Goal: Information Seeking & Learning: Learn about a topic

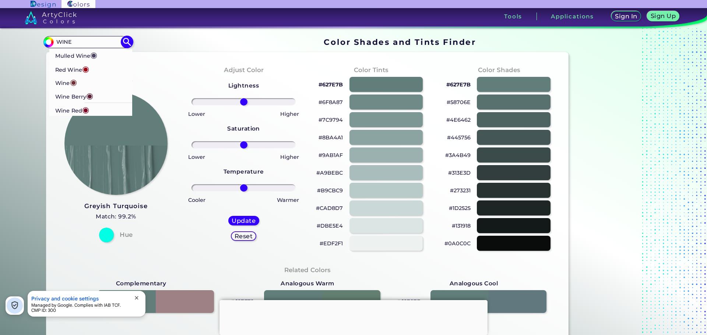
click at [55, 85] on p "Wine ◉" at bounding box center [66, 82] width 22 height 14
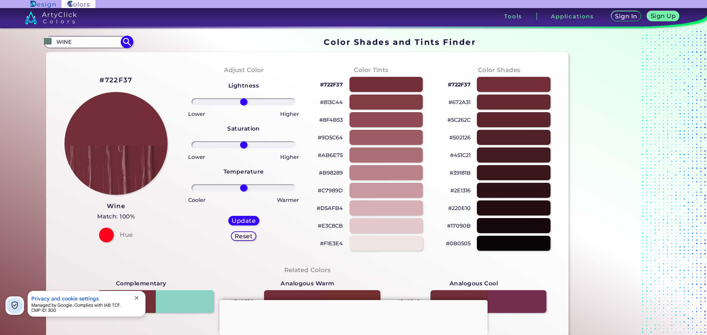
type input "#722f37"
drag, startPoint x: 85, startPoint y: 41, endPoint x: 35, endPoint y: 39, distance: 49.3
click at [35, 39] on div "Color Shades Finder #722f37 #722F37 Mulled Wine ◉ Red Wine ◉ Wine ◉ Wine [PERSO…" at bounding box center [353, 299] width 663 height 543
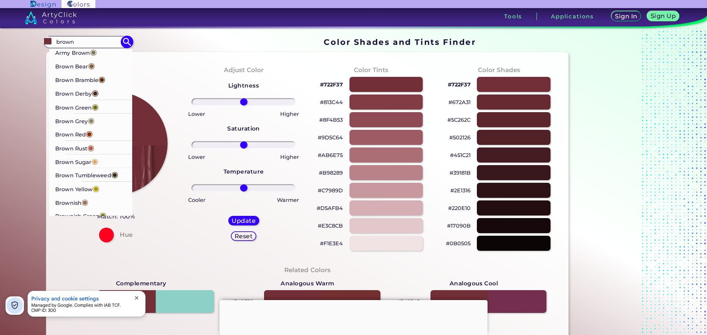
type input "brown"
click at [80, 51] on p "Army Brown ◉" at bounding box center [76, 52] width 42 height 14
type input "#827b60"
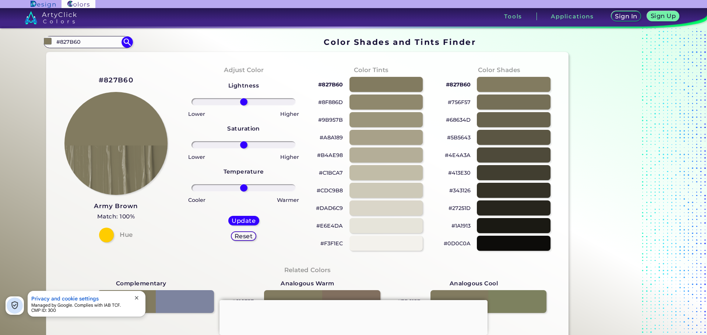
drag, startPoint x: 98, startPoint y: 44, endPoint x: 0, endPoint y: 30, distance: 98.5
click at [0, 30] on section "Color Shades Finder #827b60 #827B60 Army Brown ◉ Brown Bear ◉ Brown [PERSON_NAM…" at bounding box center [353, 181] width 707 height 307
type input "soft khaki"
click at [91, 45] on input at bounding box center [88, 42] width 68 height 10
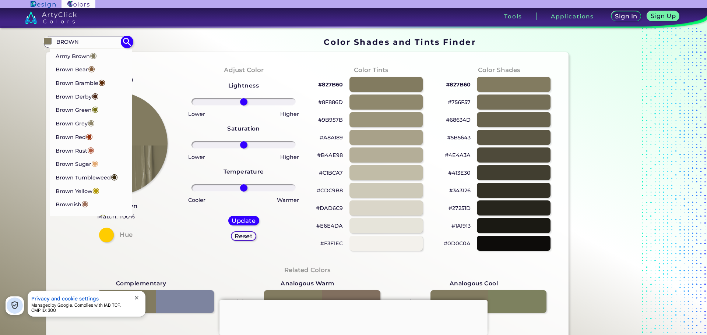
type input "BROWN"
type input "#000000"
drag, startPoint x: 92, startPoint y: 44, endPoint x: 40, endPoint y: 46, distance: 51.9
click at [44, 46] on div "#000000 BROWN Army Brown ◉ Brown Bear ◉ Brown [PERSON_NAME] ◉ Brown Derby ◉ Bro…" at bounding box center [87, 42] width 89 height 12
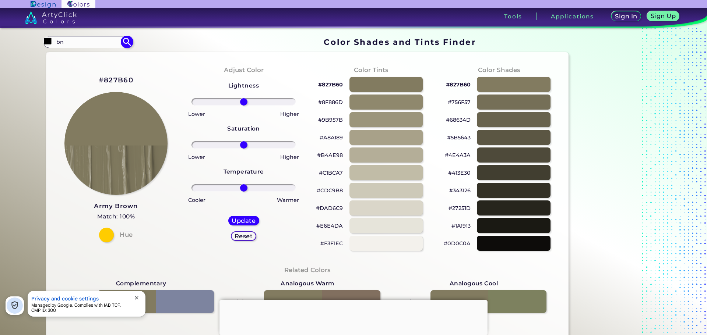
type input "b"
type input "natural"
type input "#000000"
type input "cream"
click at [89, 73] on span "◉" at bounding box center [92, 69] width 7 height 10
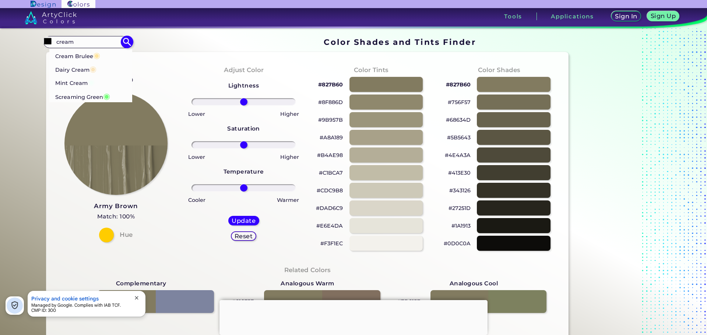
type input "#f9e4bc"
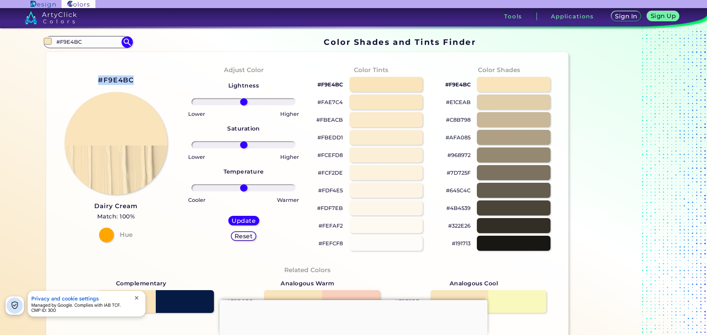
drag, startPoint x: 100, startPoint y: 81, endPoint x: 138, endPoint y: 84, distance: 38.4
click at [138, 84] on div "#F9E4BC Dairy Cream Match: 100% Hue" at bounding box center [116, 158] width 128 height 200
copy h2 "#F9E4BC"
drag, startPoint x: 109, startPoint y: 45, endPoint x: 15, endPoint y: 43, distance: 93.2
click at [15, 43] on section "Color Shades Finder #f9e4bc #F9E4BC Cream Brulee ◉ Dairy Cream ◉ Mint Cream ◉ S…" at bounding box center [353, 181] width 707 height 307
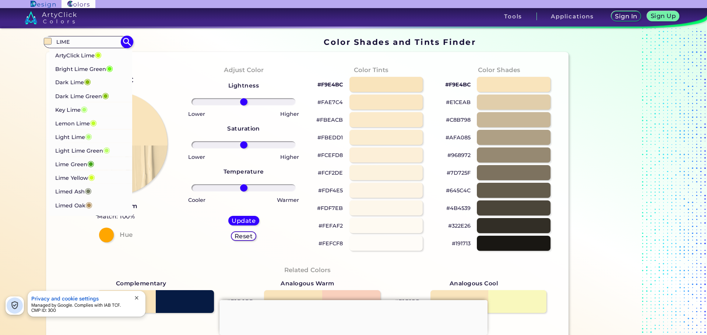
type input "LIME"
click at [101, 68] on p "Bright Lime Green ◉" at bounding box center [84, 68] width 58 height 14
type input "#65fe08"
type input "#65FE08"
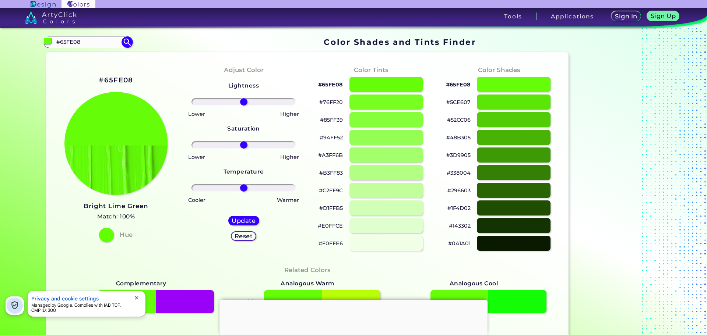
click at [137, 298] on span "close" at bounding box center [137, 298] width 6 height 6
